Goal: Task Accomplishment & Management: Manage account settings

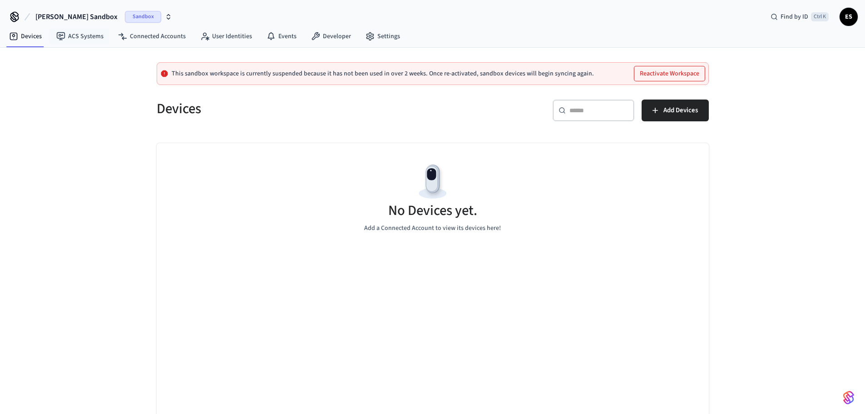
click at [65, 15] on span "[PERSON_NAME] Sandbox" at bounding box center [76, 16] width 82 height 11
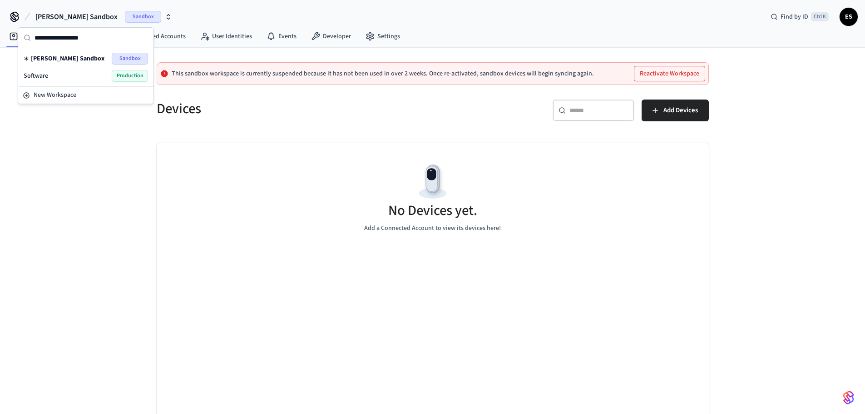
click at [75, 75] on div "Software Production" at bounding box center [86, 76] width 124 height 12
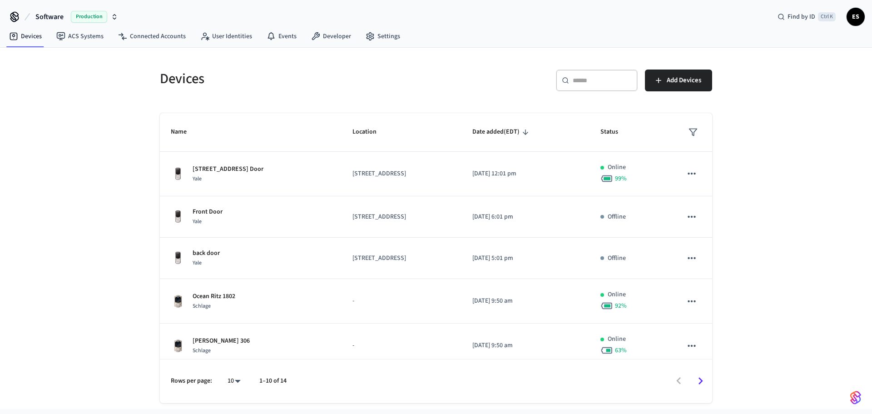
scroll to position [47, 0]
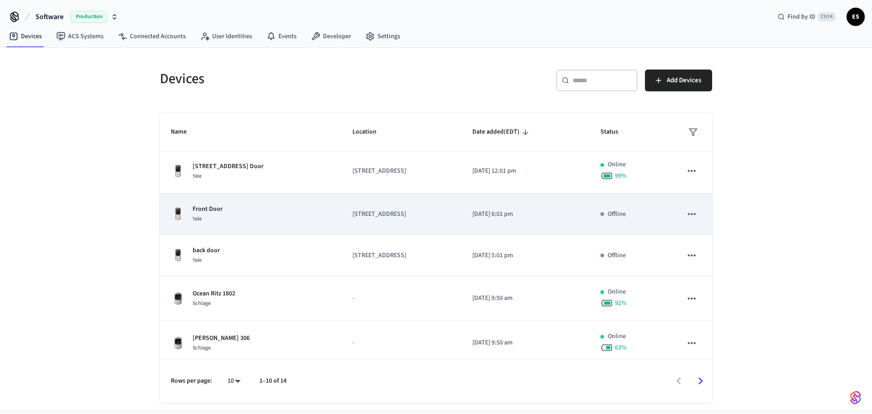
click at [685, 217] on icon "sticky table" at bounding box center [691, 214] width 12 height 12
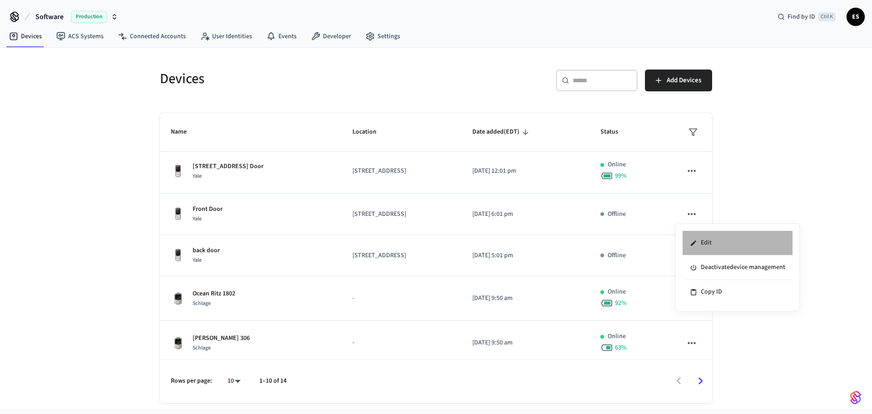
click at [708, 236] on li "Edit" at bounding box center [737, 243] width 110 height 25
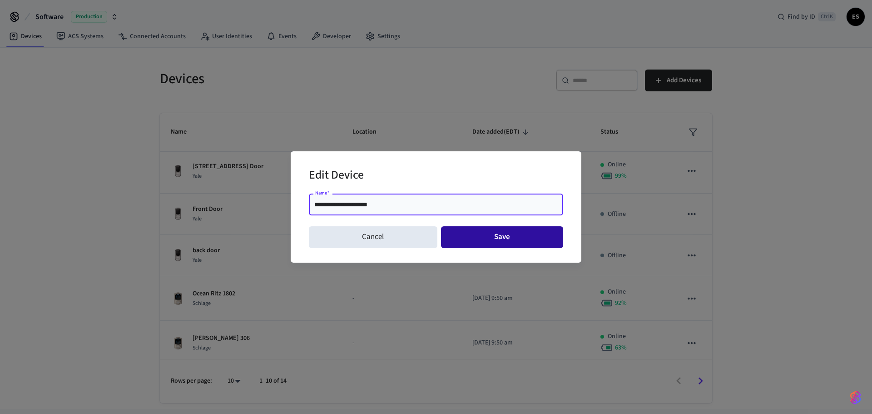
type input "**********"
click at [493, 246] on button "Save" at bounding box center [502, 237] width 123 height 22
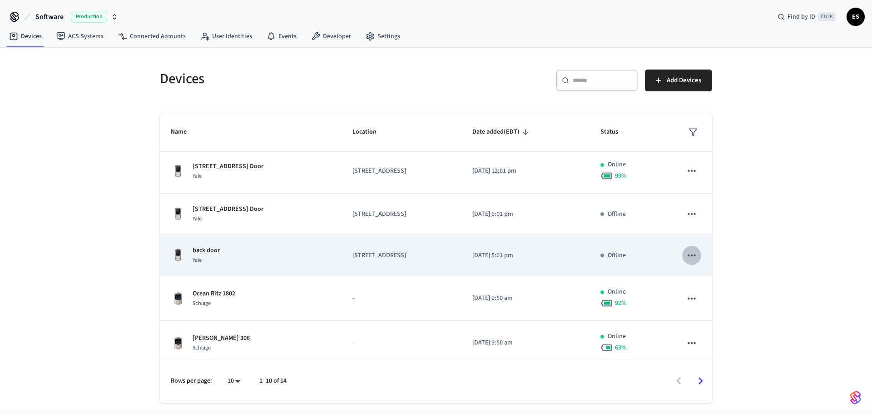
click at [686, 255] on icon "sticky table" at bounding box center [691, 255] width 12 height 12
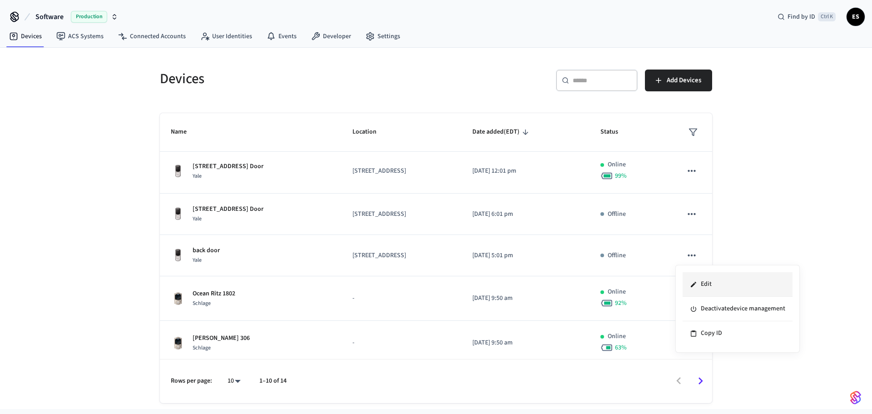
click at [701, 279] on li "Edit" at bounding box center [737, 284] width 110 height 25
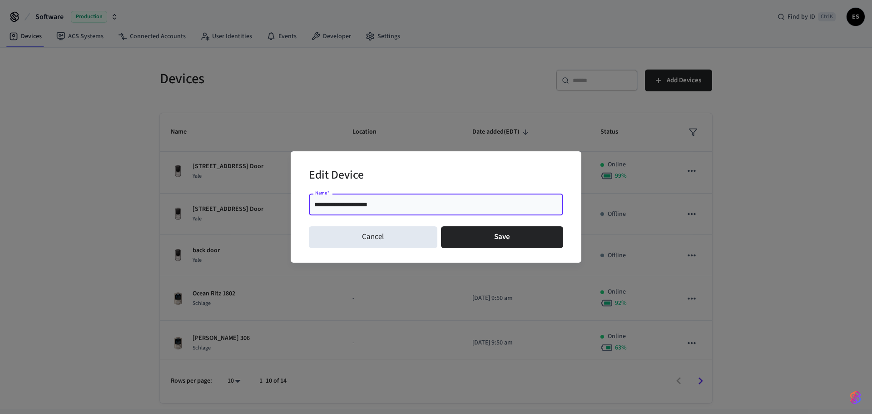
click at [359, 202] on input "**********" at bounding box center [435, 204] width 243 height 9
type input "**********"
click at [484, 240] on button "Save" at bounding box center [502, 237] width 123 height 22
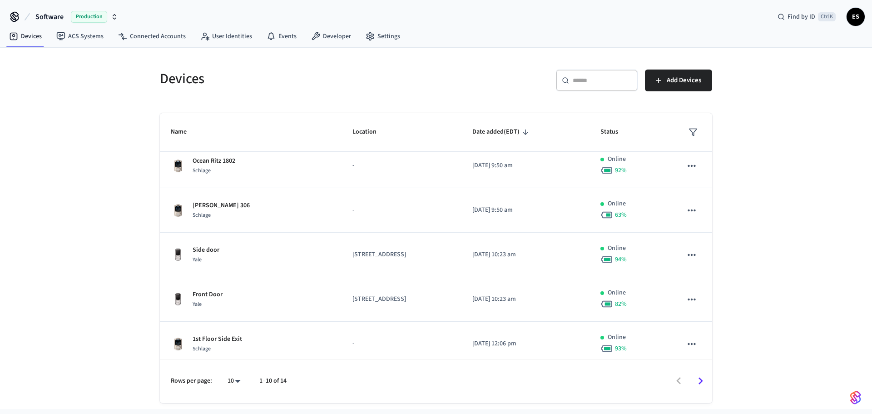
scroll to position [189, 0]
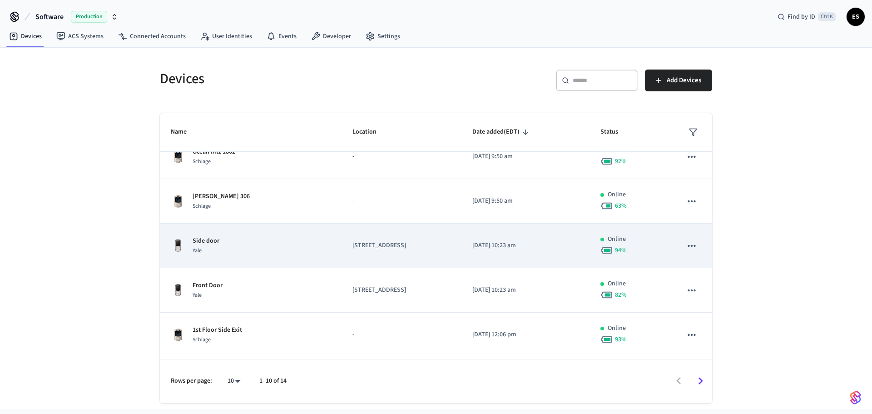
click at [685, 246] on icon "sticky table" at bounding box center [691, 246] width 12 height 12
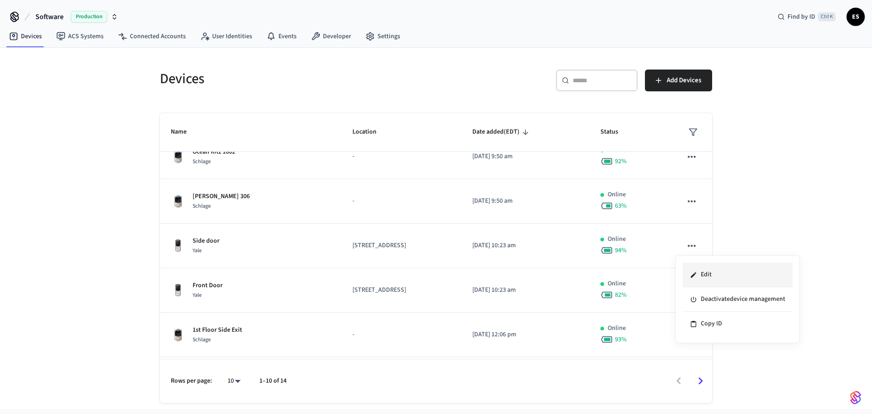
click at [741, 271] on li "Edit" at bounding box center [737, 274] width 110 height 25
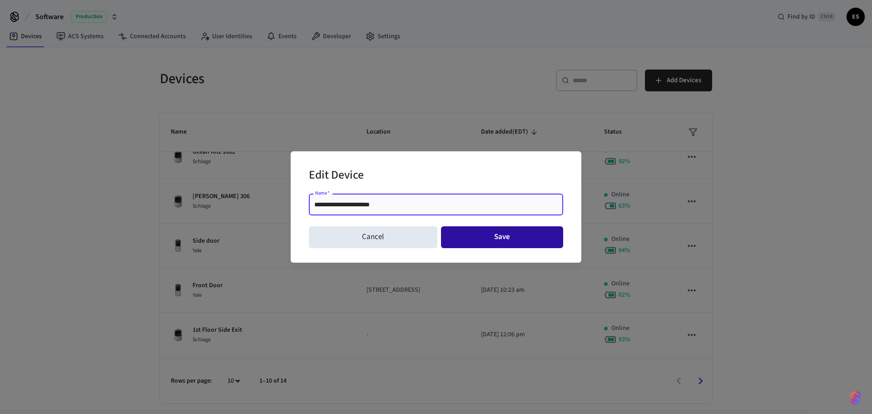
type input "**********"
click at [493, 232] on button "Save" at bounding box center [502, 237] width 123 height 22
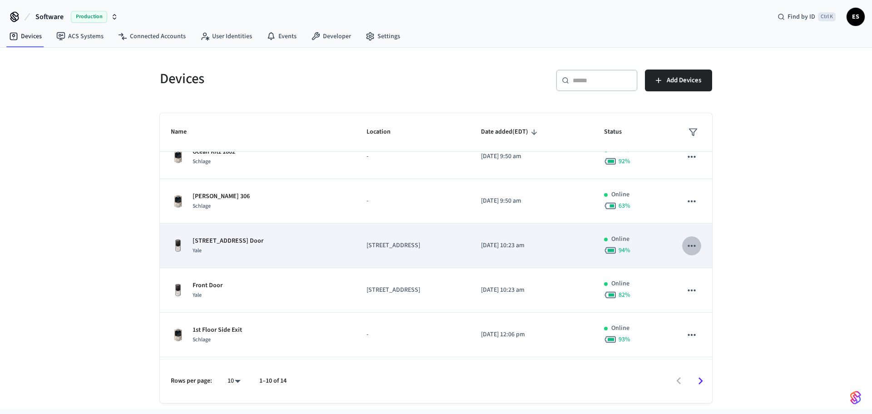
click at [689, 246] on icon "sticky table" at bounding box center [691, 246] width 12 height 12
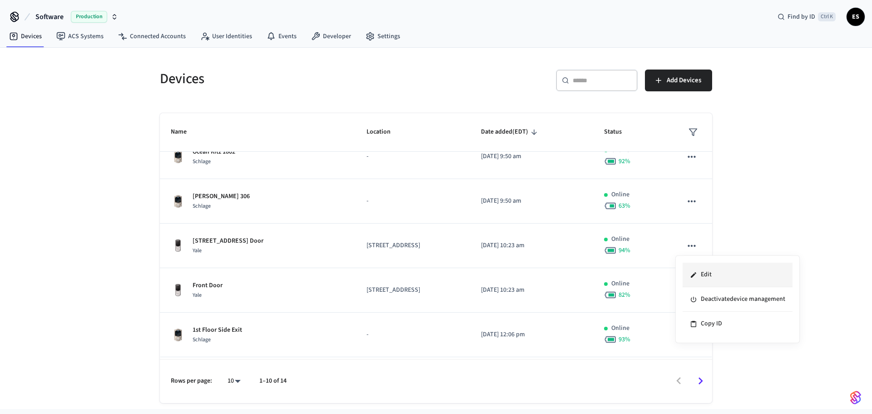
click at [715, 274] on li "Edit" at bounding box center [737, 274] width 110 height 25
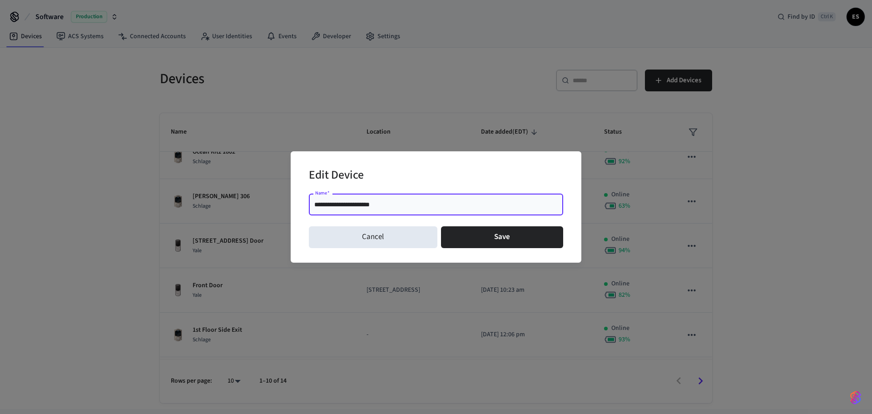
click at [355, 199] on div "**********" at bounding box center [436, 204] width 254 height 22
click at [356, 201] on input "**********" at bounding box center [435, 204] width 243 height 9
type input "**********"
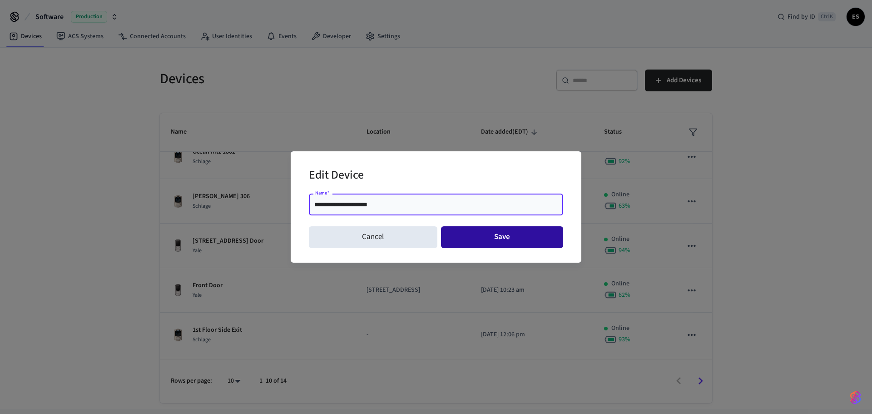
click at [484, 240] on button "Save" at bounding box center [502, 237] width 123 height 22
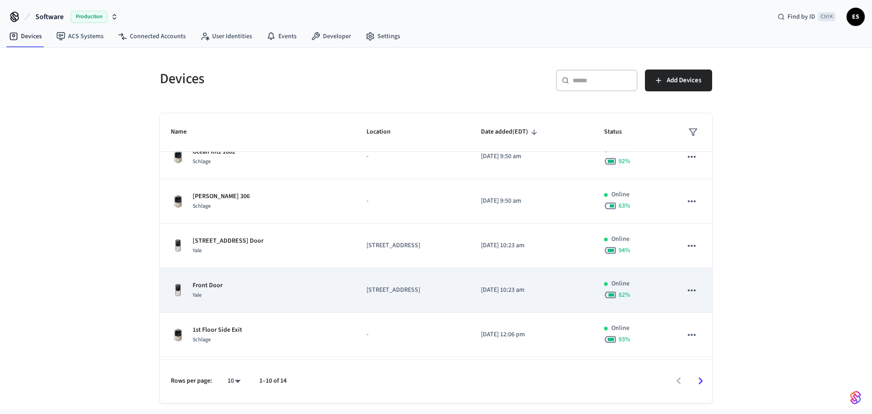
click at [687, 293] on icon "sticky table" at bounding box center [691, 290] width 12 height 12
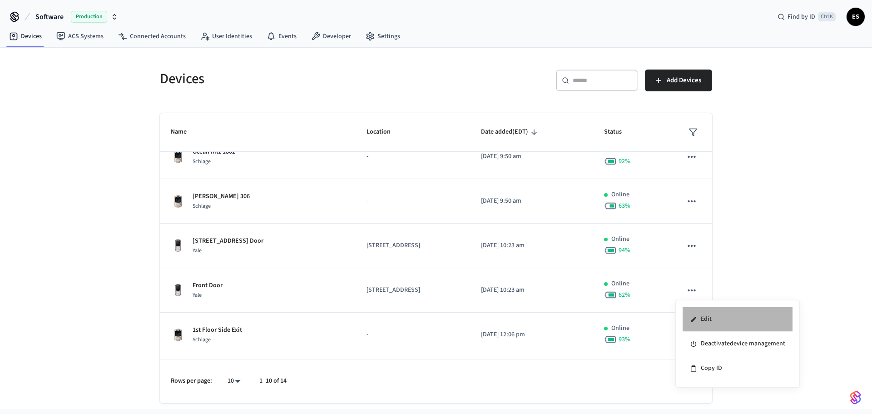
click at [710, 322] on li "Edit" at bounding box center [737, 319] width 110 height 25
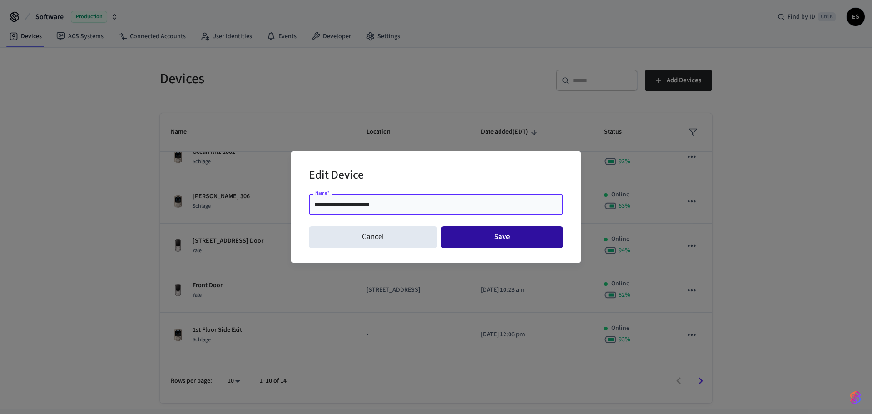
type input "**********"
click at [489, 237] on button "Save" at bounding box center [502, 237] width 123 height 22
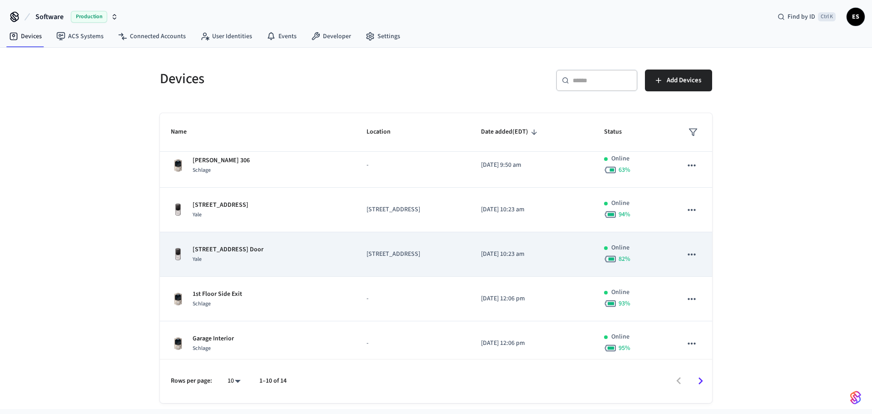
scroll to position [232, 0]
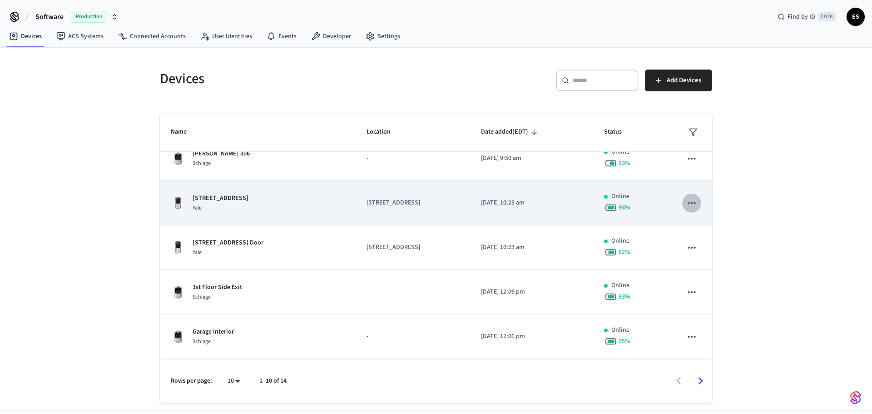
click at [685, 204] on icon "sticky table" at bounding box center [691, 203] width 12 height 12
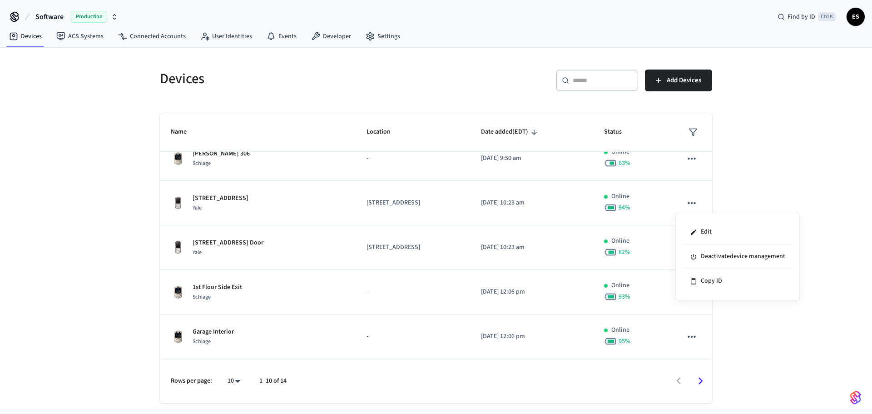
drag, startPoint x: 281, startPoint y: 202, endPoint x: 197, endPoint y: 194, distance: 84.3
click at [198, 194] on div at bounding box center [436, 207] width 872 height 414
click at [101, 231] on div "Devices ​ ​ Add Devices Name Location Date added (EDT) Status 3579 Southern Pkw…" at bounding box center [436, 228] width 872 height 361
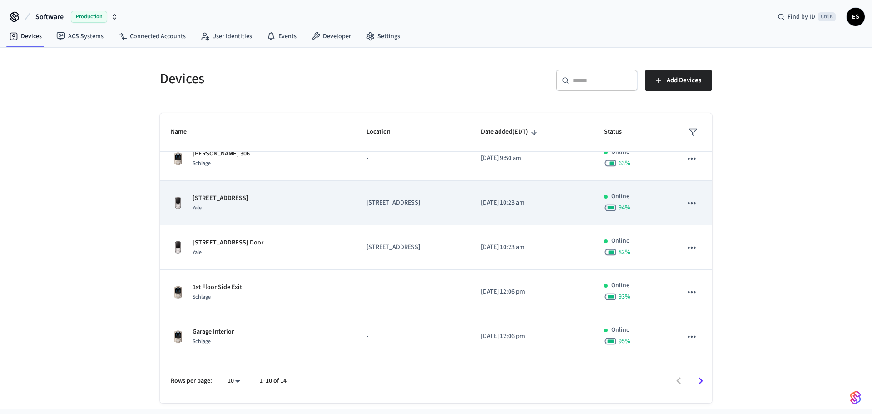
copy p "[STREET_ADDRESS]"
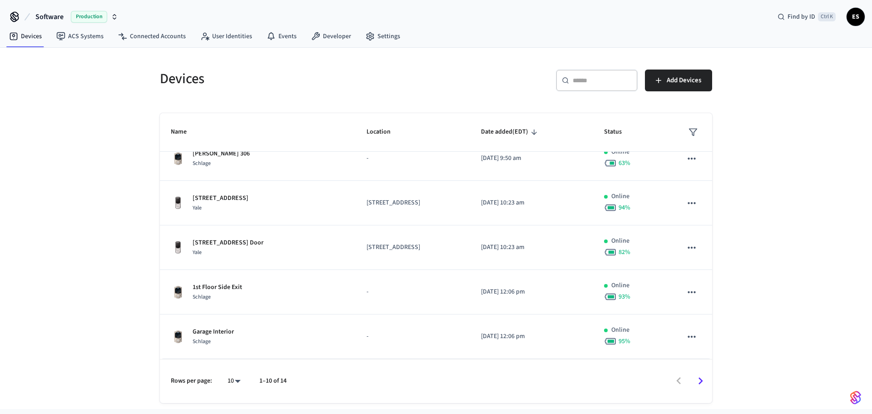
drag, startPoint x: 265, startPoint y: 199, endPoint x: 76, endPoint y: 176, distance: 190.2
click at [76, 176] on div "Devices ​ ​ Add Devices Name Location Date added (EDT) Status 3579 Southern Pkw…" at bounding box center [436, 228] width 872 height 361
drag, startPoint x: 775, startPoint y: 213, endPoint x: 754, endPoint y: 207, distance: 22.5
click at [775, 213] on div "Devices ​ ​ Add Devices Name Location Date added (EDT) Status 3579 Southern Pkw…" at bounding box center [436, 228] width 872 height 361
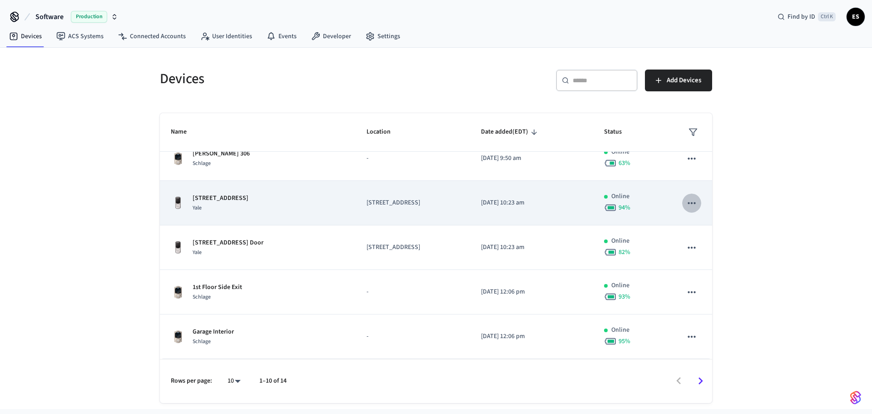
click at [688, 202] on icon "sticky table" at bounding box center [691, 203] width 12 height 12
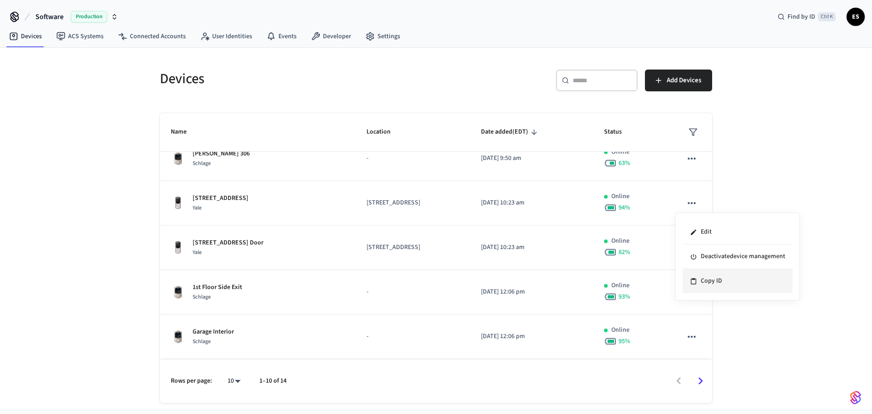
click at [719, 280] on li "Copy ID" at bounding box center [737, 281] width 110 height 24
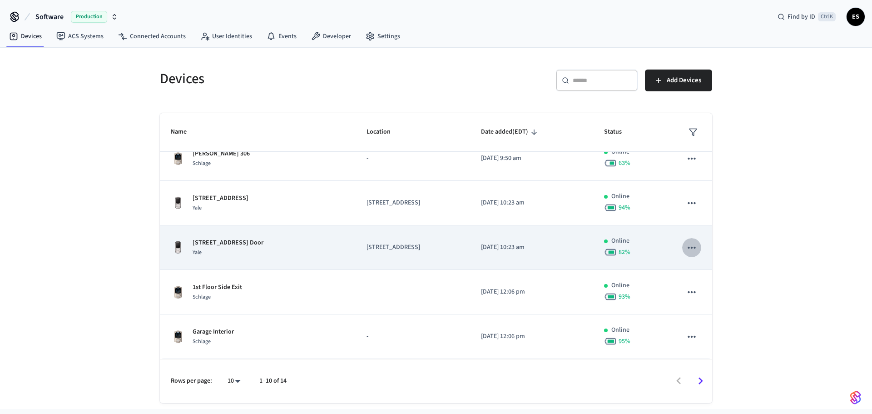
click at [693, 251] on button "sticky table" at bounding box center [691, 247] width 19 height 19
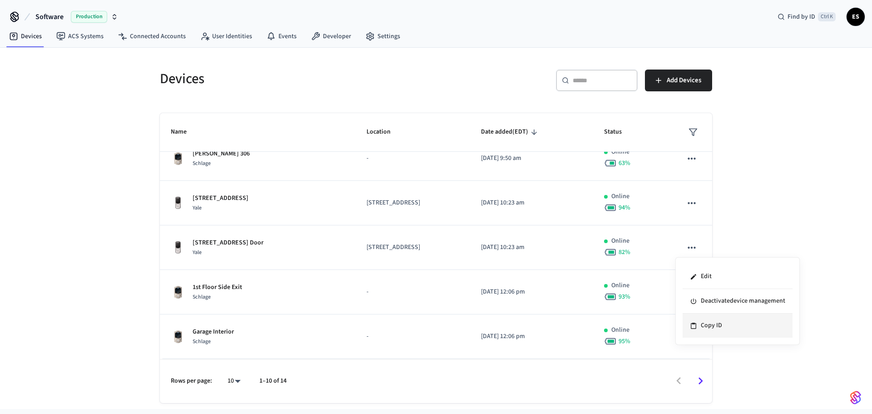
click at [707, 319] on li "Copy ID" at bounding box center [737, 325] width 110 height 24
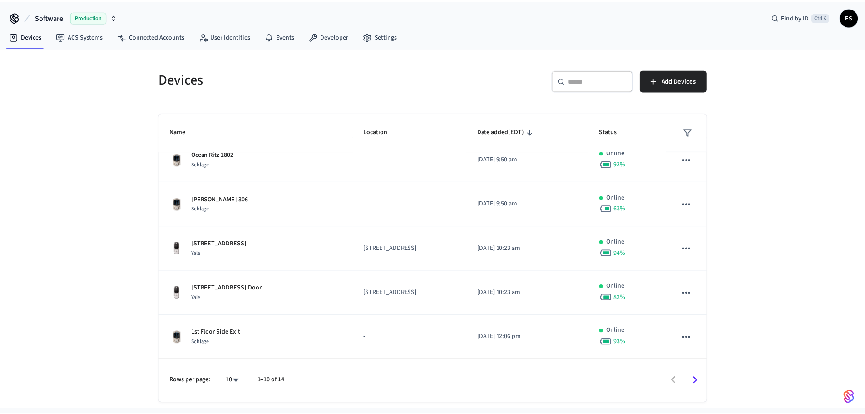
scroll to position [176, 0]
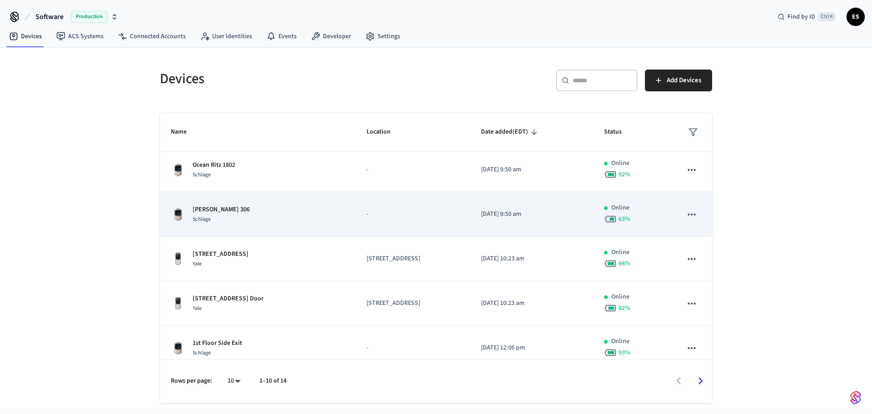
click at [400, 232] on td "-" at bounding box center [412, 214] width 115 height 44
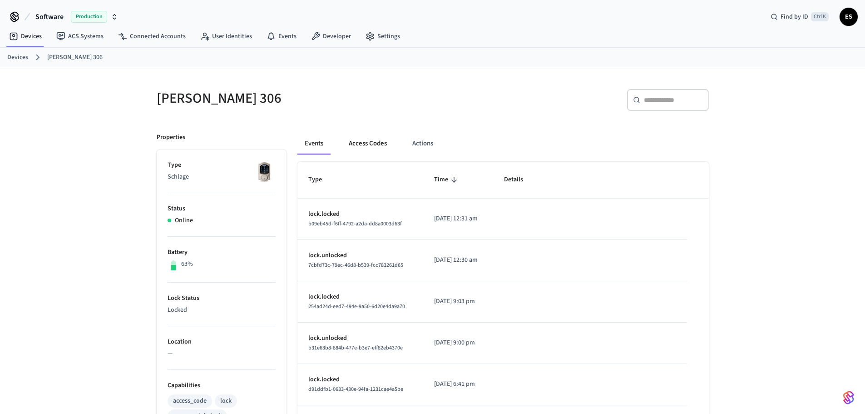
click at [383, 145] on button "Access Codes" at bounding box center [367, 144] width 53 height 22
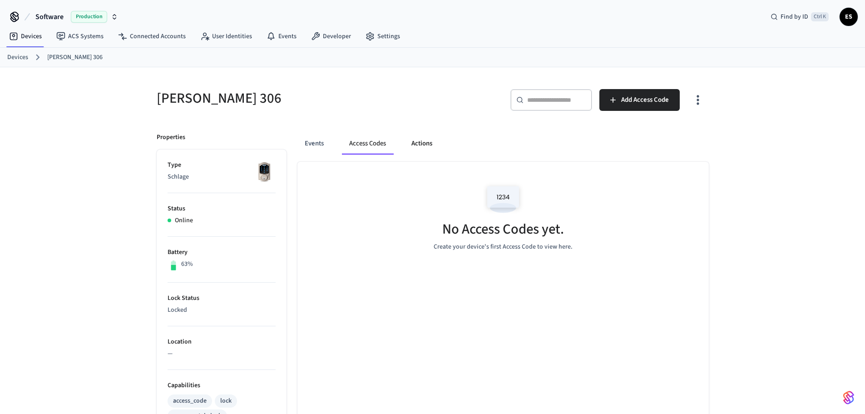
click at [418, 148] on button "Actions" at bounding box center [421, 144] width 35 height 22
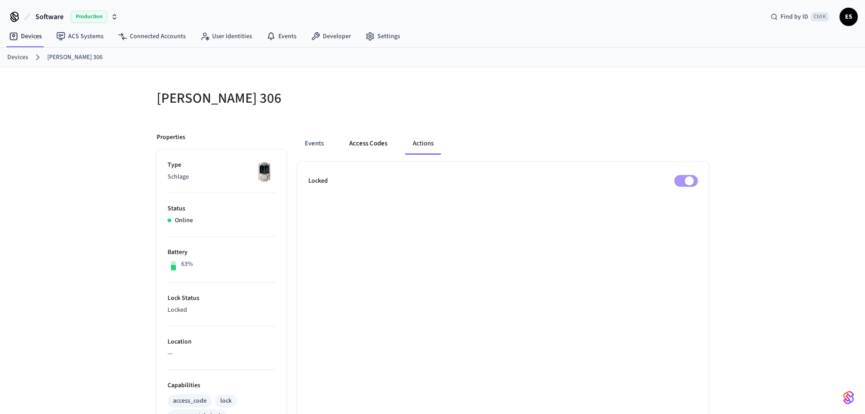
click at [367, 143] on button "Access Codes" at bounding box center [368, 144] width 53 height 22
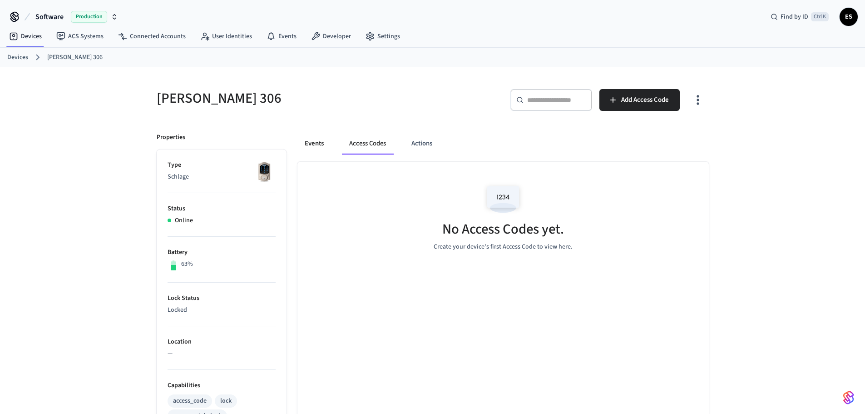
click at [314, 136] on button "Events" at bounding box center [314, 144] width 34 height 22
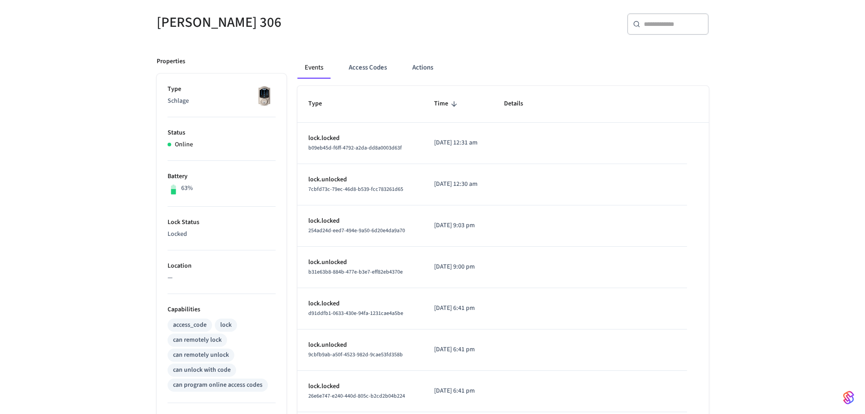
scroll to position [77, 0]
